Goal: Transaction & Acquisition: Register for event/course

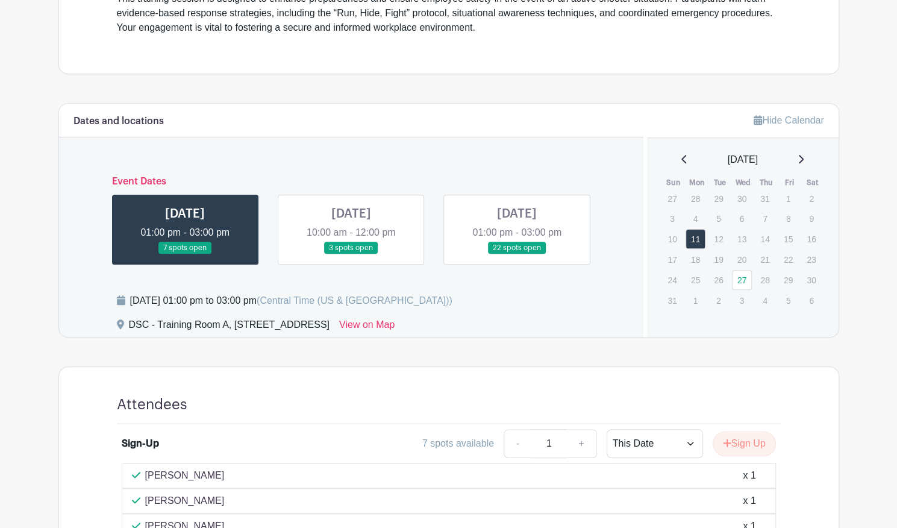
scroll to position [419, 0]
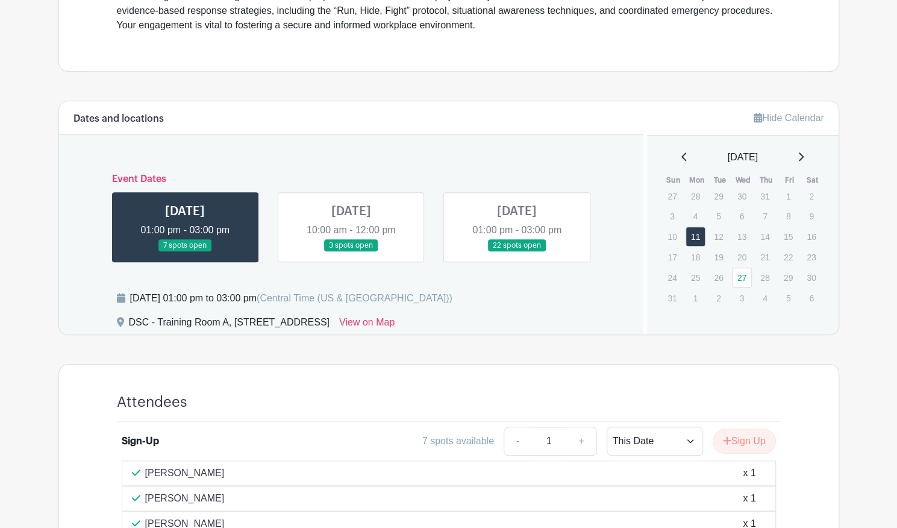
click at [351, 252] on link at bounding box center [351, 252] width 0 height 0
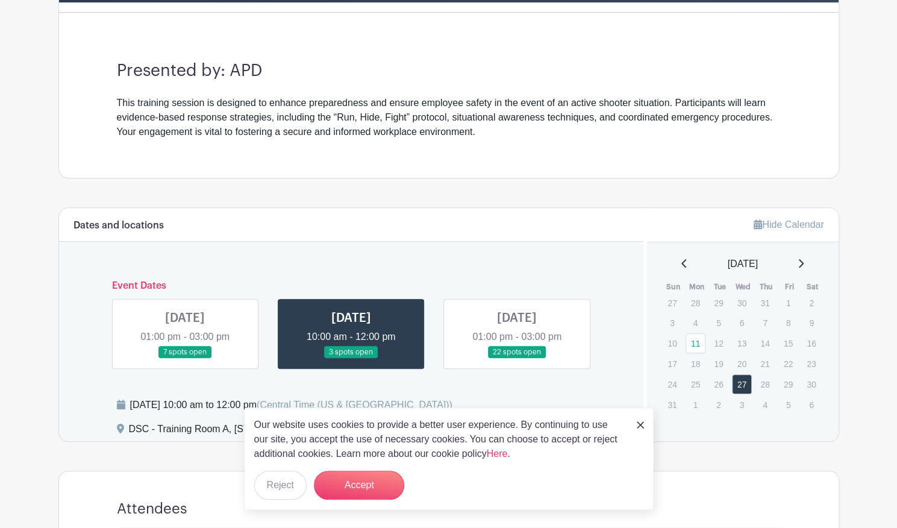
scroll to position [313, 0]
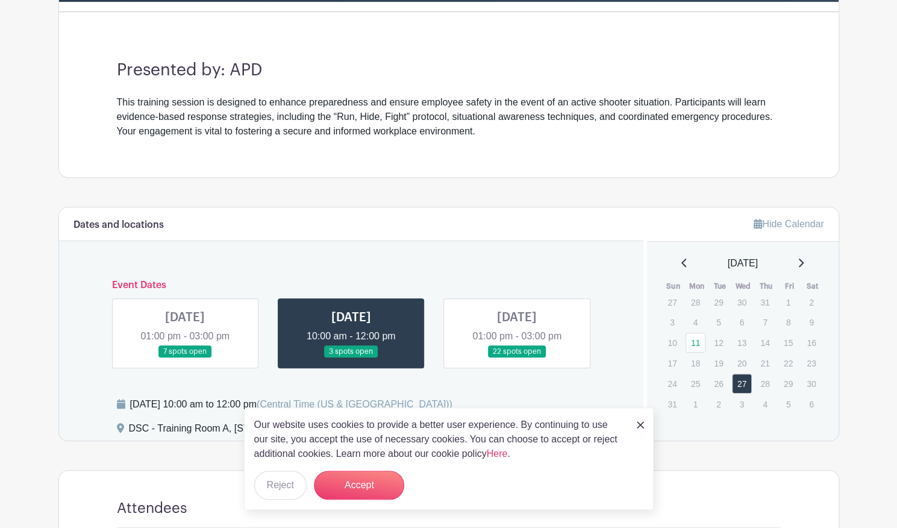
click at [185, 358] on link at bounding box center [185, 358] width 0 height 0
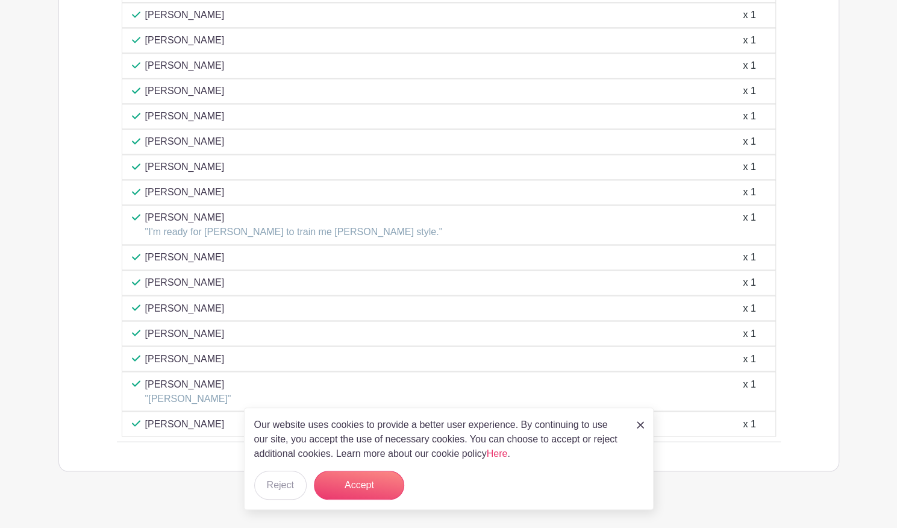
scroll to position [1060, 0]
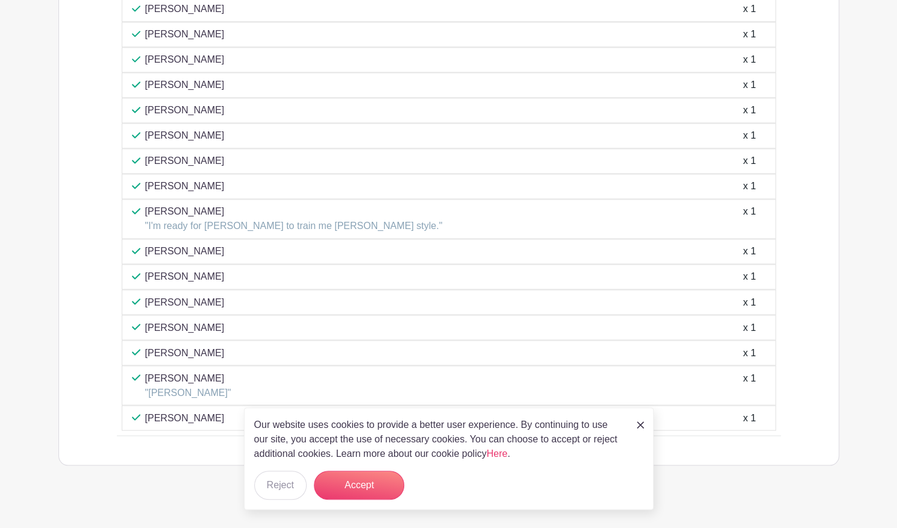
click at [257, 219] on p ""I'm ready for [PERSON_NAME] to train me [PERSON_NAME] style."" at bounding box center [293, 226] width 297 height 14
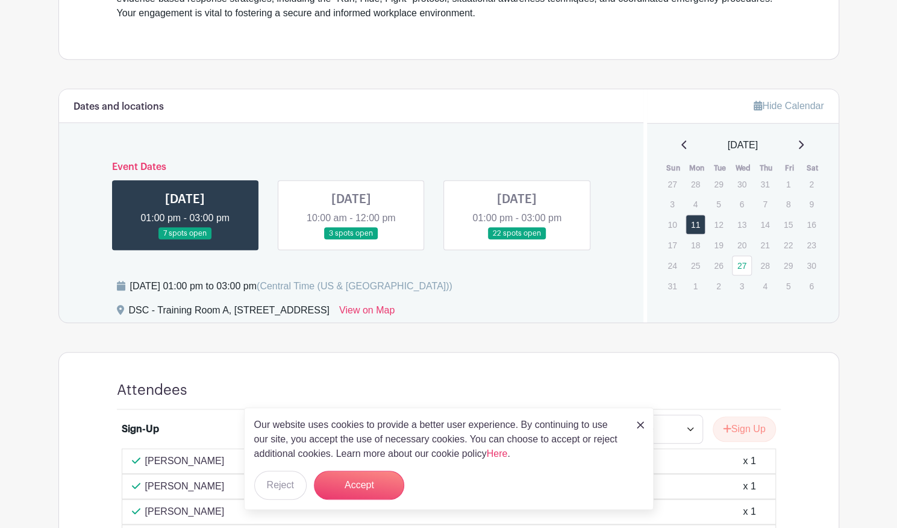
scroll to position [431, 0]
click at [351, 240] on link at bounding box center [351, 240] width 0 height 0
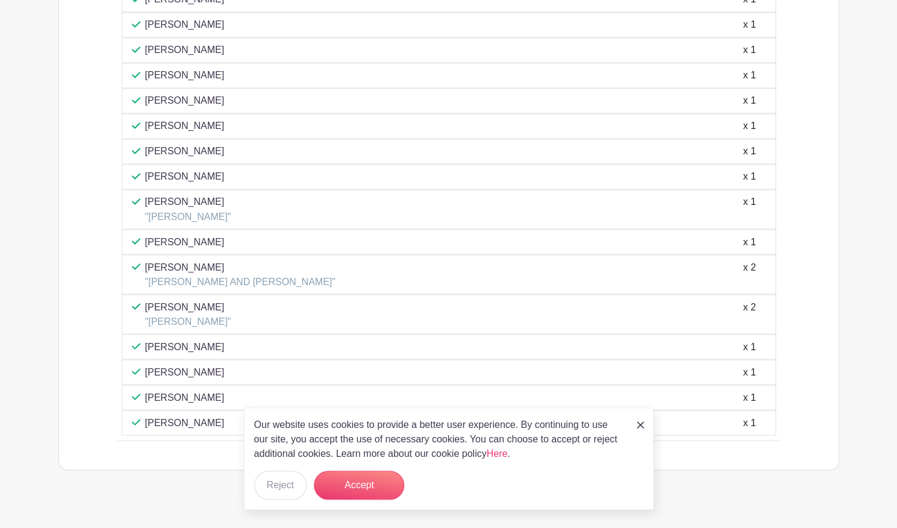
scroll to position [1133, 0]
click at [635, 422] on div "Our website uses cookies to provide a better user experience. By continuing to …" at bounding box center [449, 458] width 410 height 102
click at [644, 429] on div "Our website uses cookies to provide a better user experience. By continuing to …" at bounding box center [449, 458] width 410 height 102
click at [640, 425] on img at bounding box center [640, 424] width 7 height 7
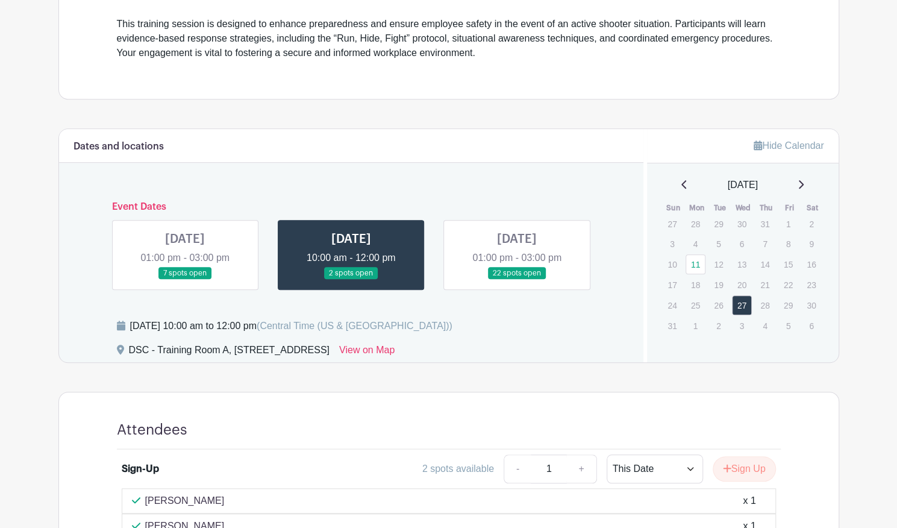
scroll to position [392, 0]
click at [351, 279] on link at bounding box center [351, 279] width 0 height 0
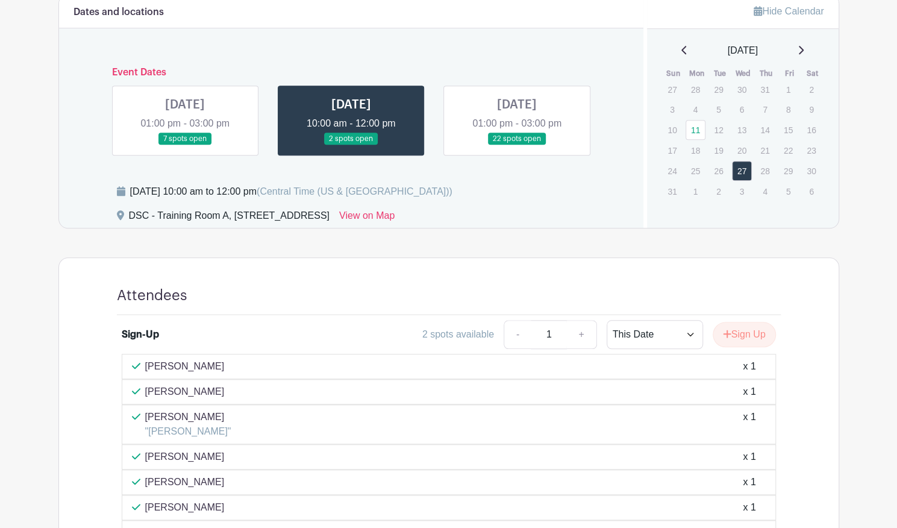
scroll to position [585, 0]
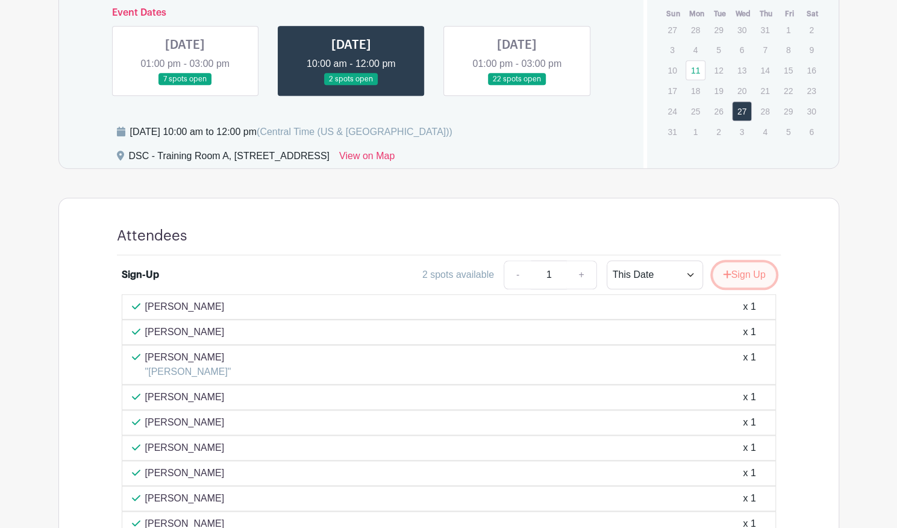
click at [737, 273] on button "Sign Up" at bounding box center [743, 274] width 63 height 25
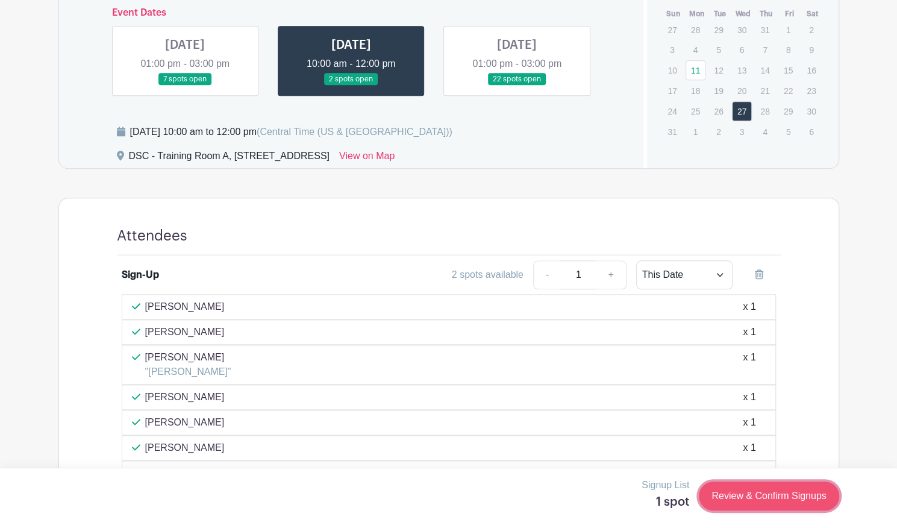
click at [764, 500] on link "Review & Confirm Signups" at bounding box center [769, 495] width 140 height 29
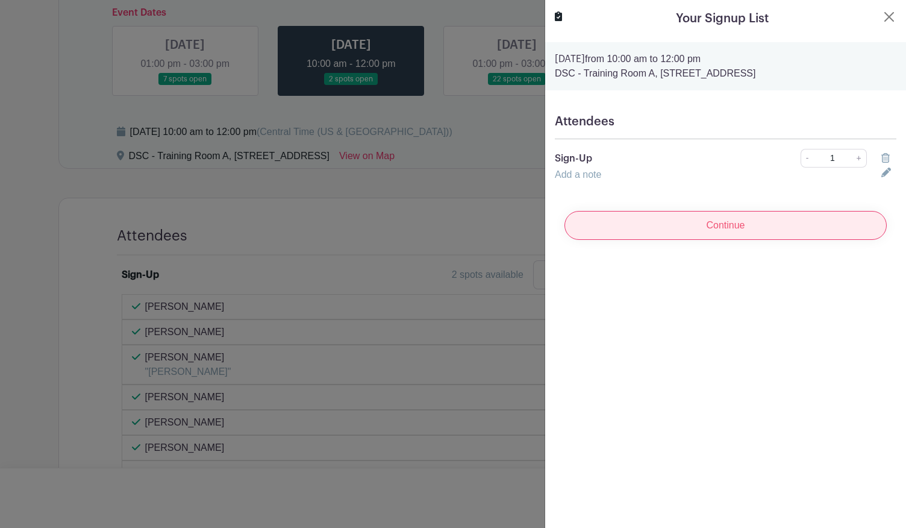
click at [713, 220] on input "Continue" at bounding box center [725, 225] width 322 height 29
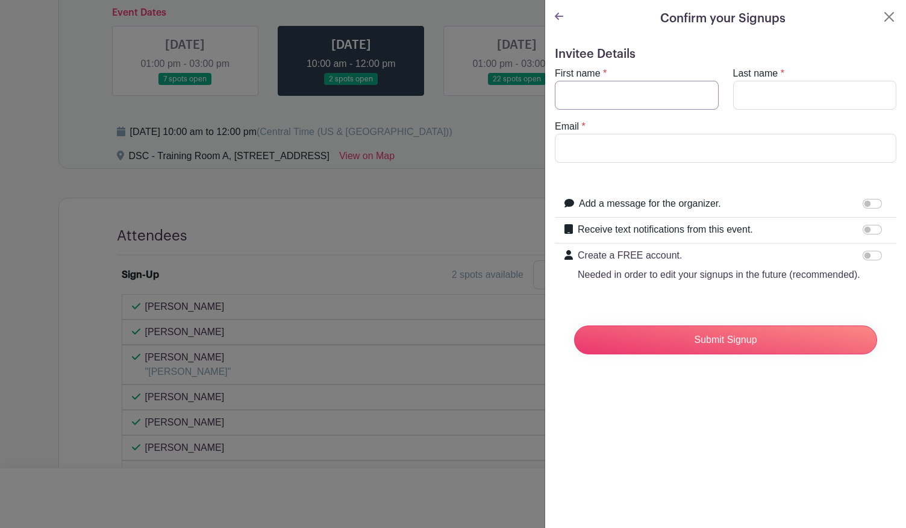
click at [614, 82] on input "First name" at bounding box center [637, 95] width 164 height 29
type input "[PERSON_NAME]"
click at [749, 99] on input "Last name" at bounding box center [815, 95] width 164 height 29
type input "[PERSON_NAME]"
click at [649, 145] on input "Email" at bounding box center [725, 148] width 341 height 29
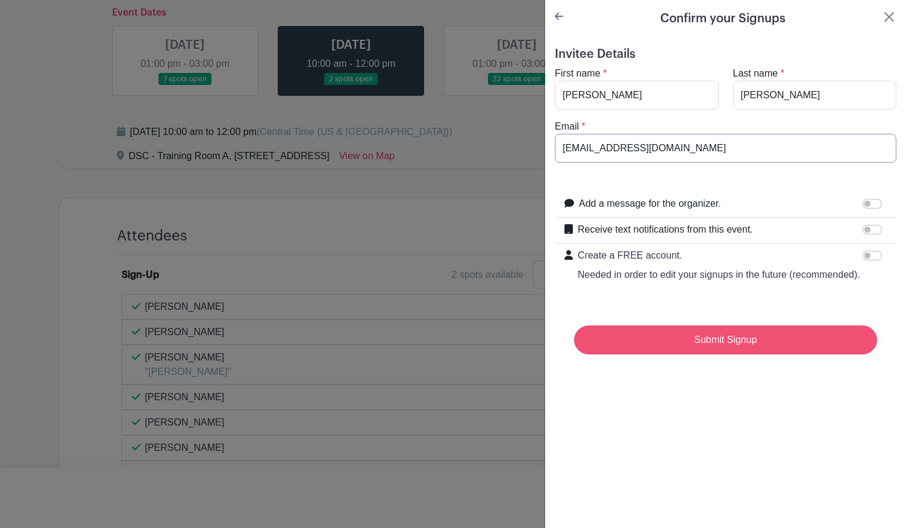
type input "[EMAIL_ADDRESS][DOMAIN_NAME]"
click at [675, 344] on input "Submit Signup" at bounding box center [725, 339] width 303 height 29
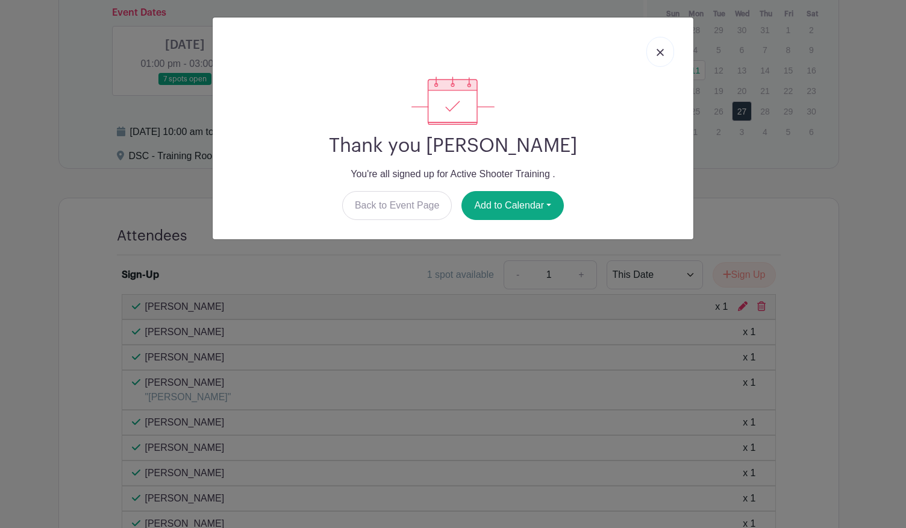
click at [666, 54] on link at bounding box center [660, 52] width 28 height 30
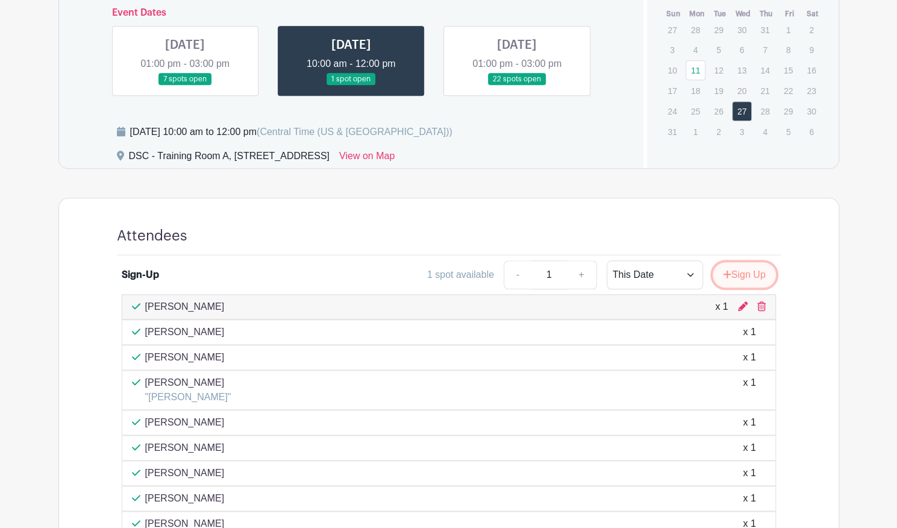
click at [735, 276] on button "Sign Up" at bounding box center [743, 274] width 63 height 25
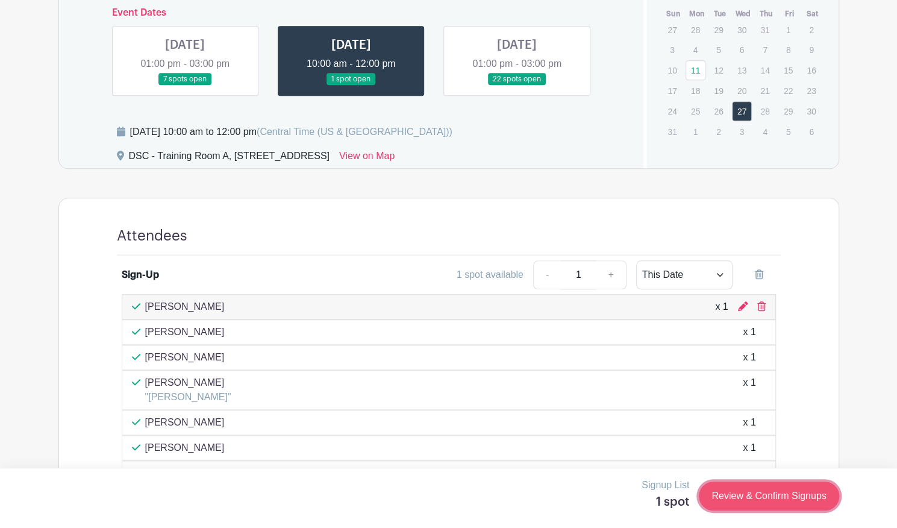
click at [726, 496] on link "Review & Confirm Signups" at bounding box center [769, 495] width 140 height 29
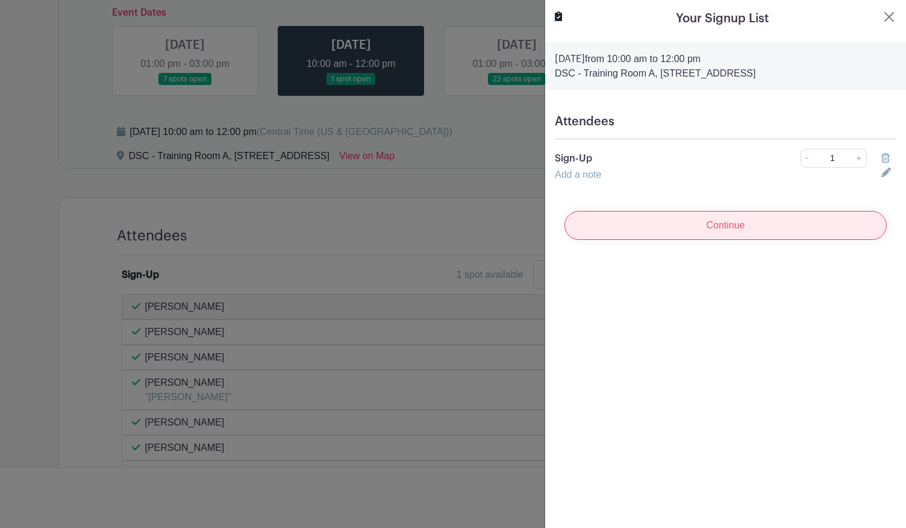
click at [662, 233] on input "Continue" at bounding box center [725, 225] width 322 height 29
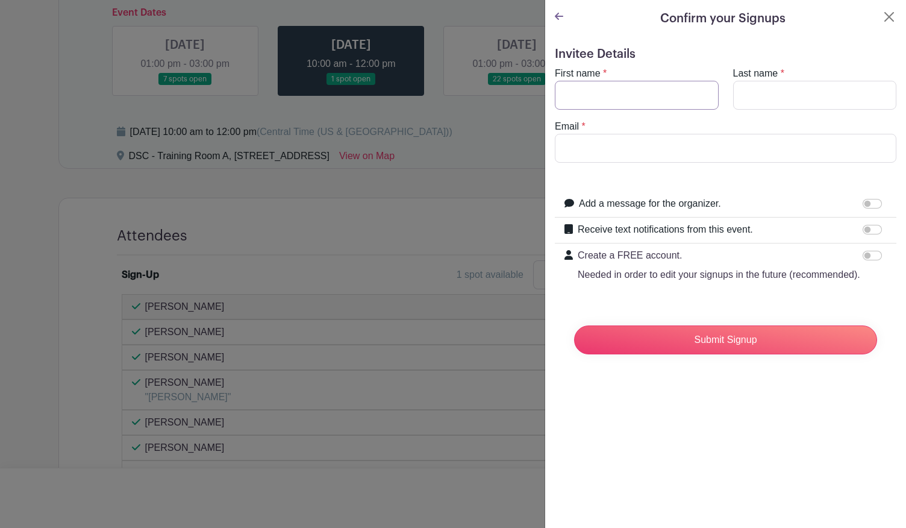
click at [613, 84] on input "First name" at bounding box center [637, 95] width 164 height 29
type input "[PERSON_NAME]"
click at [788, 101] on input "Last name" at bounding box center [815, 95] width 164 height 29
type input "[PERSON_NAME]"
click at [674, 143] on input "Email" at bounding box center [725, 148] width 341 height 29
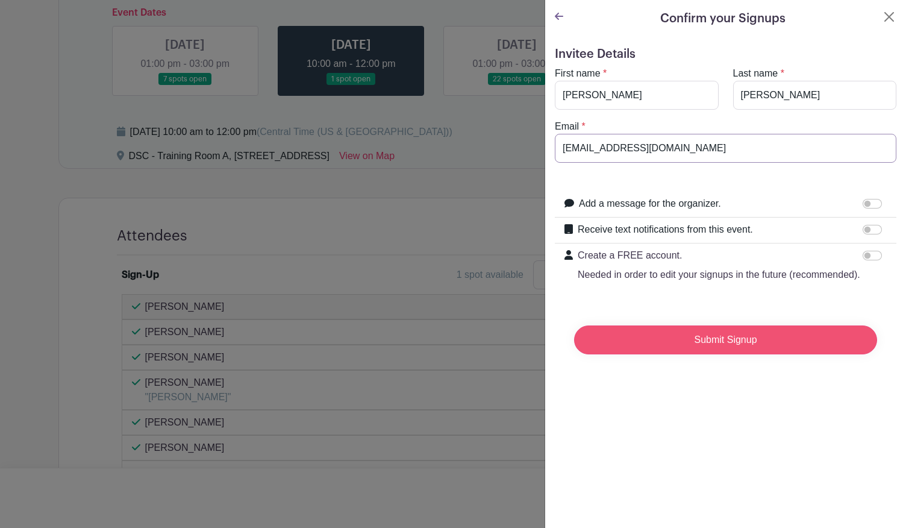
type input "[EMAIL_ADDRESS][DOMAIN_NAME]"
click at [651, 345] on input "Submit Signup" at bounding box center [725, 339] width 303 height 29
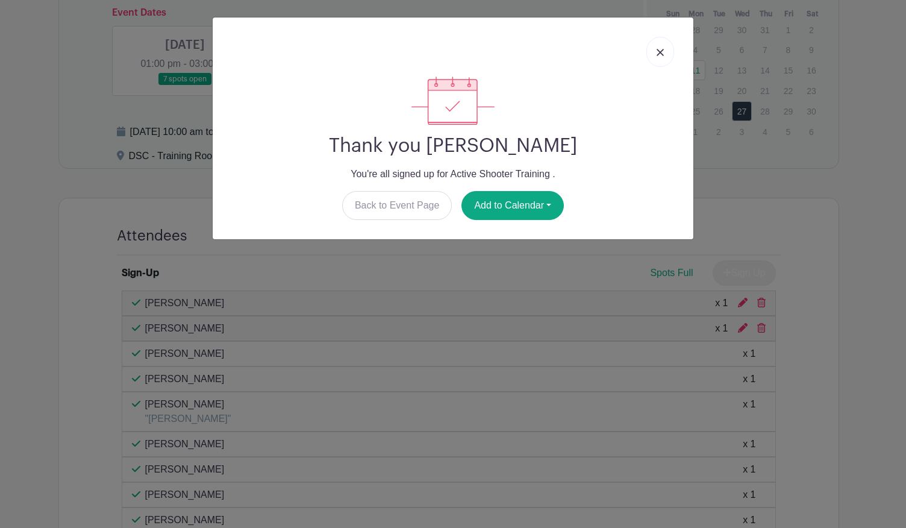
click at [664, 54] on link at bounding box center [660, 52] width 28 height 30
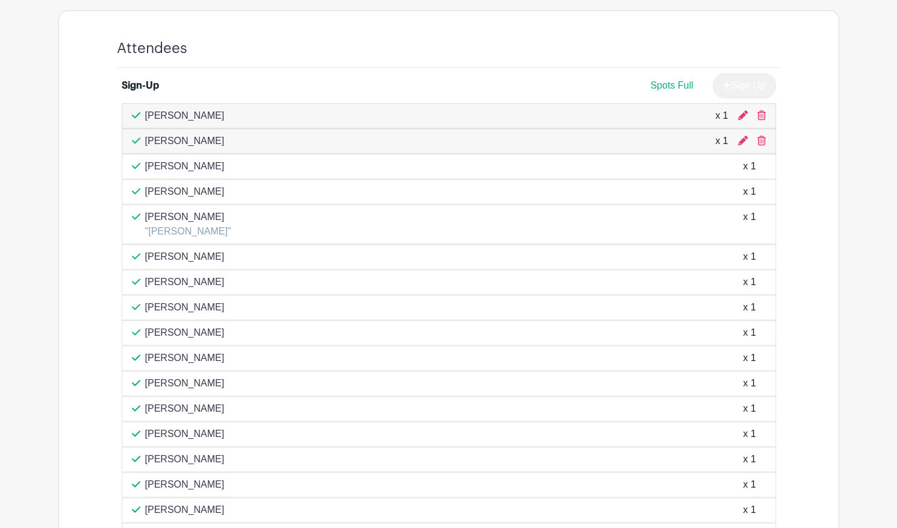
scroll to position [752, 0]
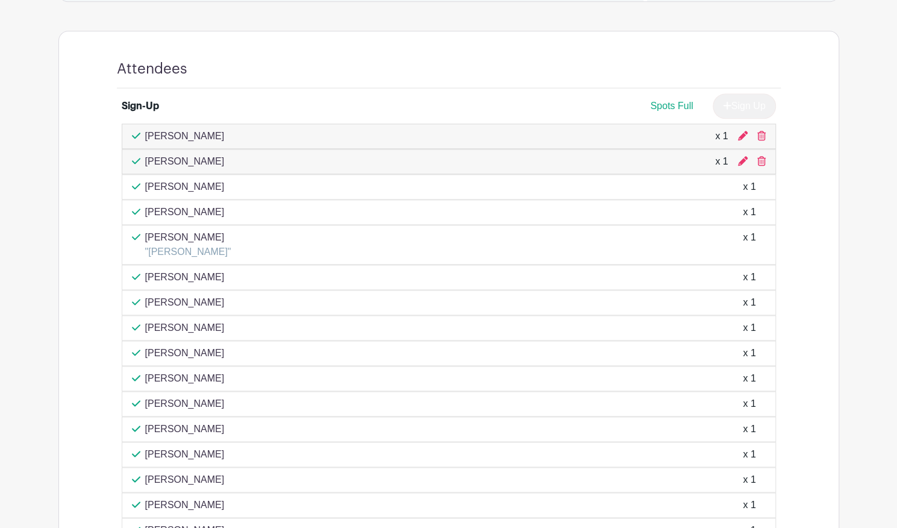
click at [224, 380] on div "[PERSON_NAME] x 1" at bounding box center [449, 378] width 654 height 25
click at [190, 400] on p "[PERSON_NAME]" at bounding box center [184, 403] width 79 height 14
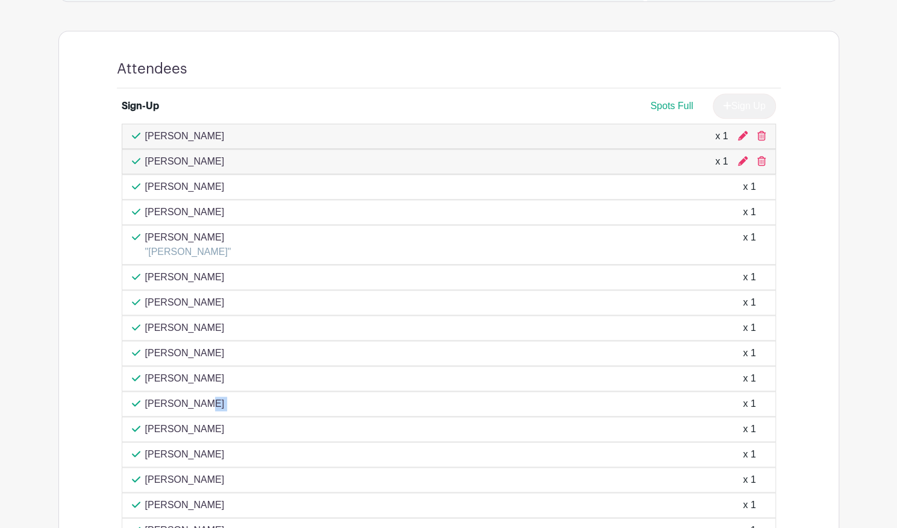
click at [190, 400] on p "[PERSON_NAME]" at bounding box center [184, 403] width 79 height 14
click at [183, 422] on p "[PERSON_NAME]" at bounding box center [184, 429] width 79 height 14
click at [177, 455] on div "[PERSON_NAME] x 1" at bounding box center [449, 453] width 654 height 25
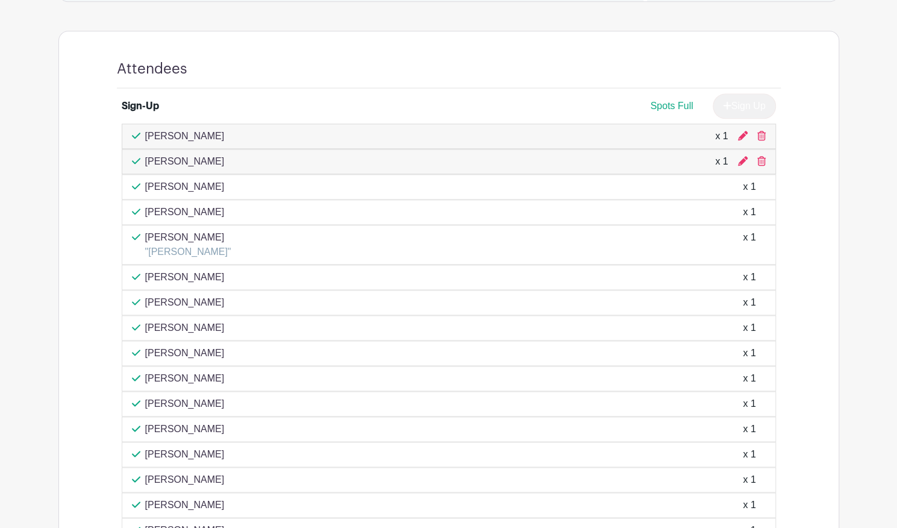
click at [177, 455] on div "[PERSON_NAME] x 1" at bounding box center [449, 453] width 654 height 25
click at [171, 473] on p "[PERSON_NAME]" at bounding box center [184, 479] width 79 height 14
drag, startPoint x: 171, startPoint y: 473, endPoint x: 165, endPoint y: 505, distance: 32.5
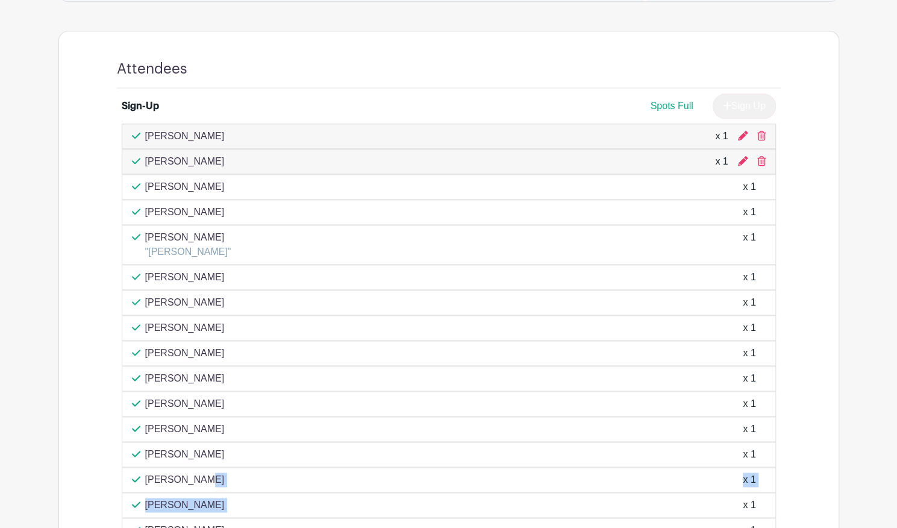
click at [165, 505] on div "[PERSON_NAME] x 1 [PERSON_NAME] x 1 [PERSON_NAME] x 1 [PERSON_NAME] x 1" at bounding box center [449, 506] width 654 height 766
click at [165, 505] on div "[PERSON_NAME] x 1" at bounding box center [449, 504] width 654 height 25
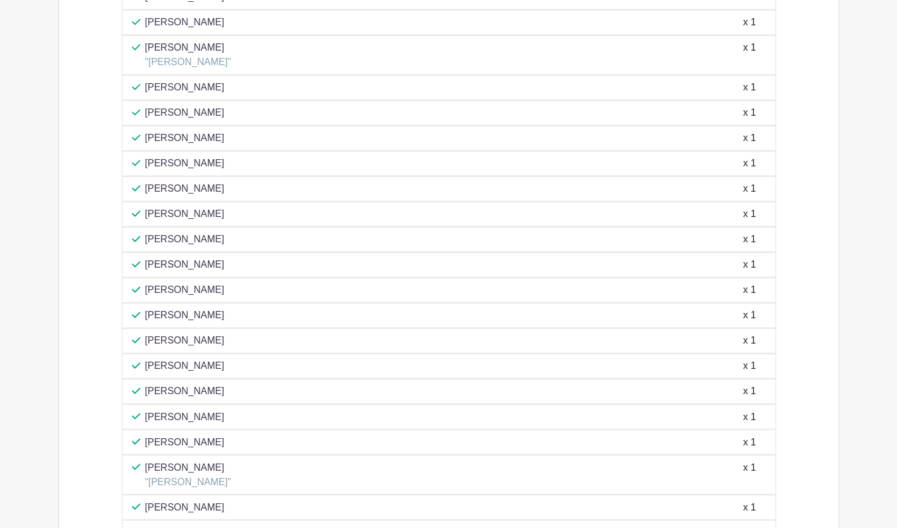
scroll to position [942, 0]
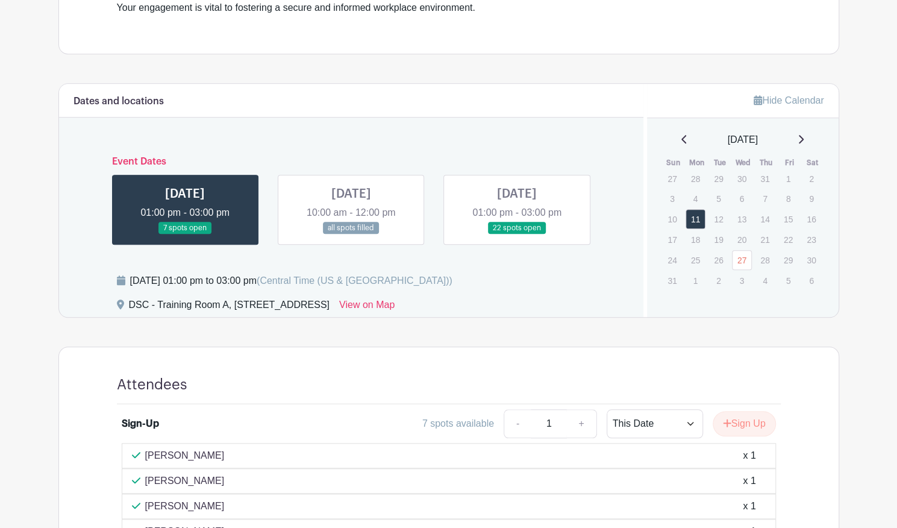
scroll to position [438, 0]
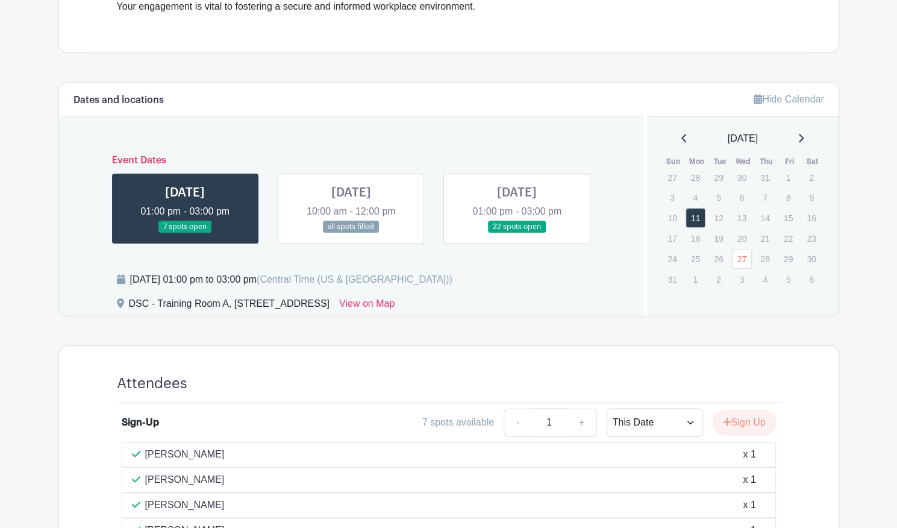
click at [351, 233] on link at bounding box center [351, 233] width 0 height 0
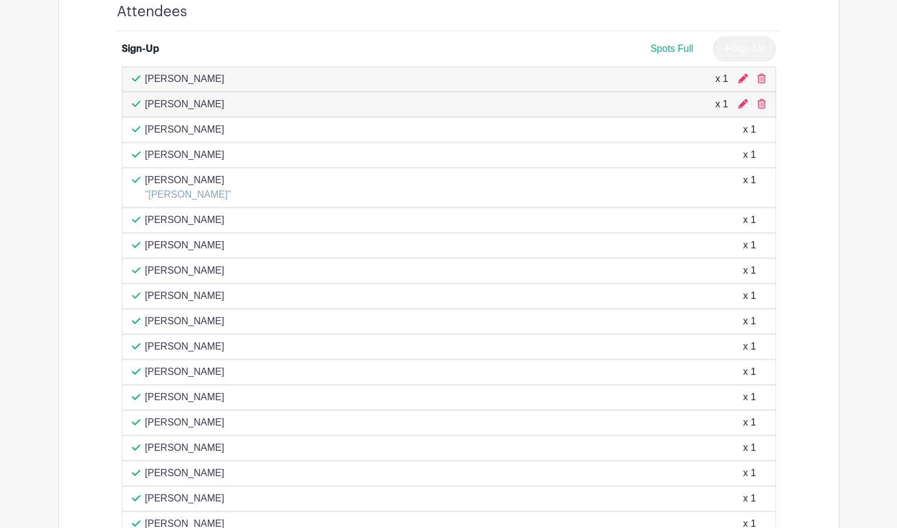
scroll to position [809, 0]
